Goal: Information Seeking & Learning: Learn about a topic

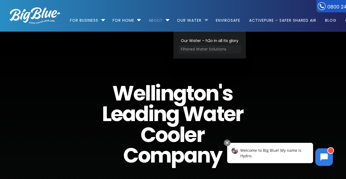
click at [192, 49] on link "Filtered Water Solutions" at bounding box center [209, 49] width 62 height 9
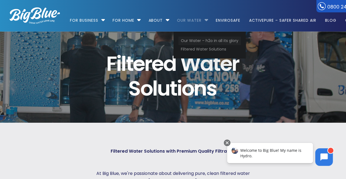
click at [194, 42] on link "Our Water – h2o in all its glory" at bounding box center [209, 41] width 62 height 9
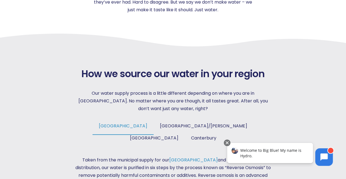
scroll to position [192, 0]
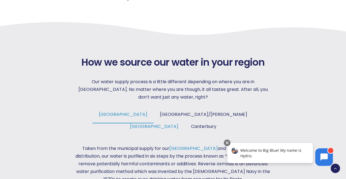
click at [178, 123] on span "[GEOGRAPHIC_DATA]" at bounding box center [154, 126] width 48 height 6
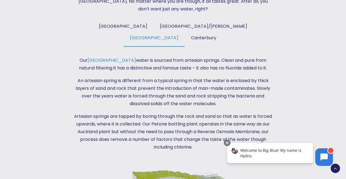
scroll to position [275, 0]
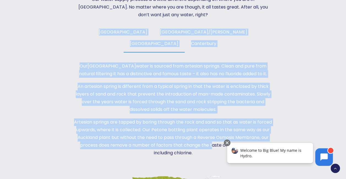
drag, startPoint x: 71, startPoint y: 110, endPoint x: 212, endPoint y: 136, distance: 142.5
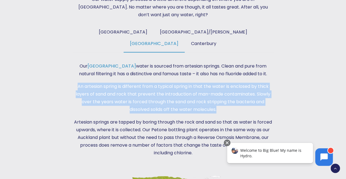
drag, startPoint x: 77, startPoint y: 73, endPoint x: 234, endPoint y: 97, distance: 158.9
click at [234, 97] on p "An artesian spring is different from a typical spring in that the water is encl…" at bounding box center [172, 98] width 201 height 31
drag, startPoint x: 234, startPoint y: 97, endPoint x: 183, endPoint y: 87, distance: 51.9
copy p "An artesian spring is different from a typical spring in that the water is encl…"
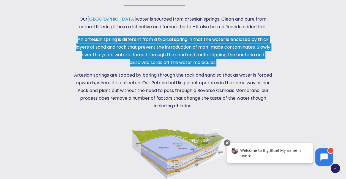
scroll to position [330, 0]
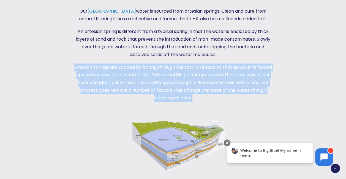
drag, startPoint x: 74, startPoint y: 53, endPoint x: 240, endPoint y: 83, distance: 168.1
click at [240, 83] on p "Artesian springs are tapped by boring through the rock and sand so that as wate…" at bounding box center [172, 83] width 201 height 38
drag, startPoint x: 240, startPoint y: 83, endPoint x: 183, endPoint y: 68, distance: 58.7
copy p "Artesian springs are tapped by boring through the rock and sand so that as wate…"
click at [300, 98] on div at bounding box center [317, 180] width 58 height 553
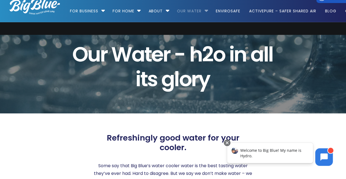
scroll to position [0, 0]
